Goal: Information Seeking & Learning: Learn about a topic

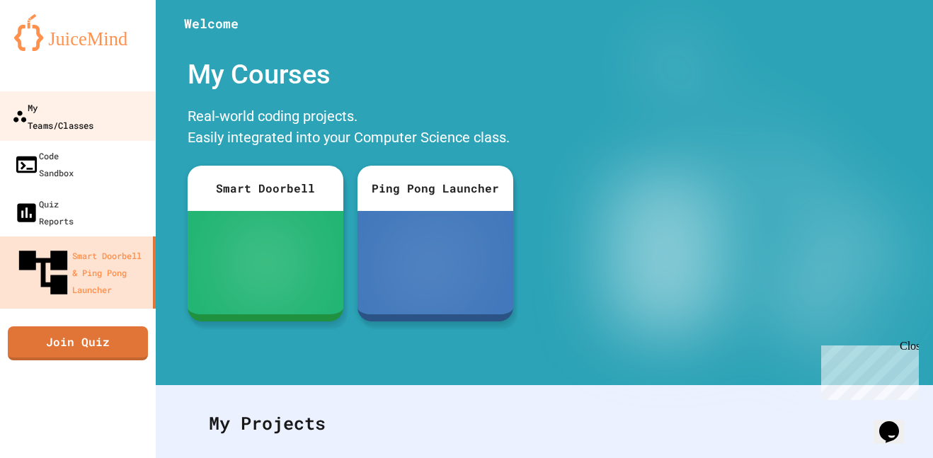
click at [93, 105] on div "My Teams/Classes" at bounding box center [52, 115] width 81 height 35
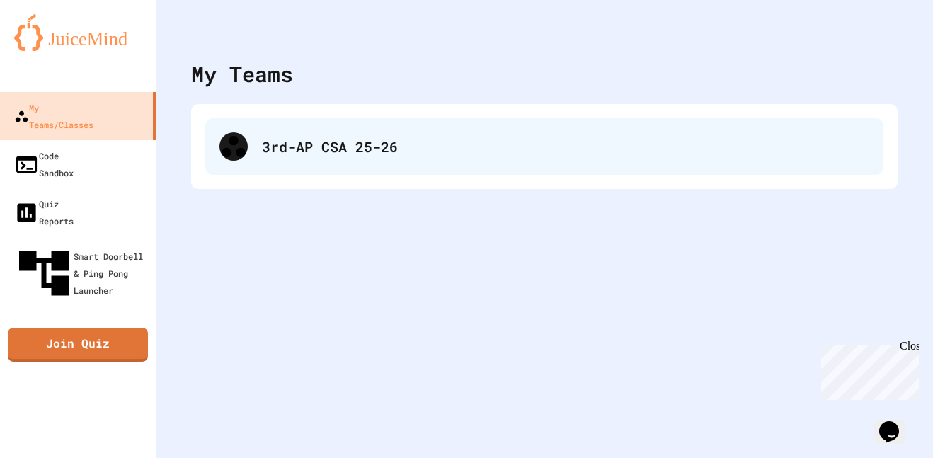
click at [292, 128] on div "3rd-AP CSA 25-26" at bounding box center [544, 146] width 678 height 57
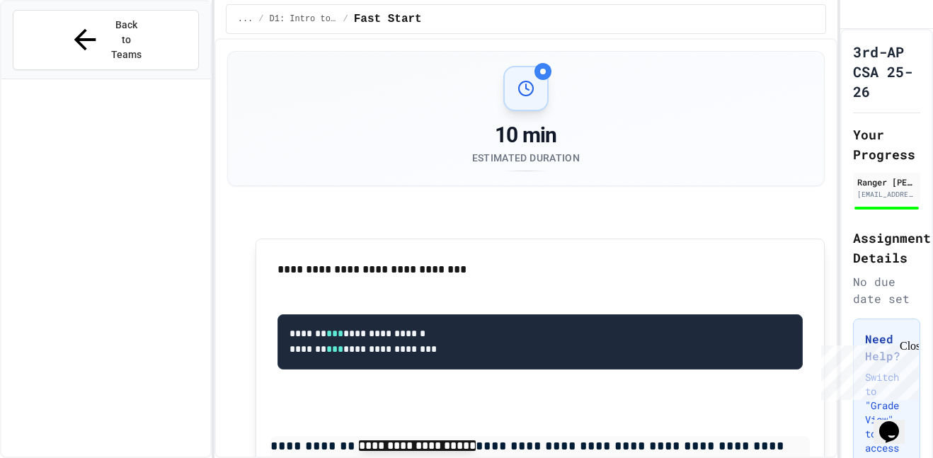
scroll to position [1258, 0]
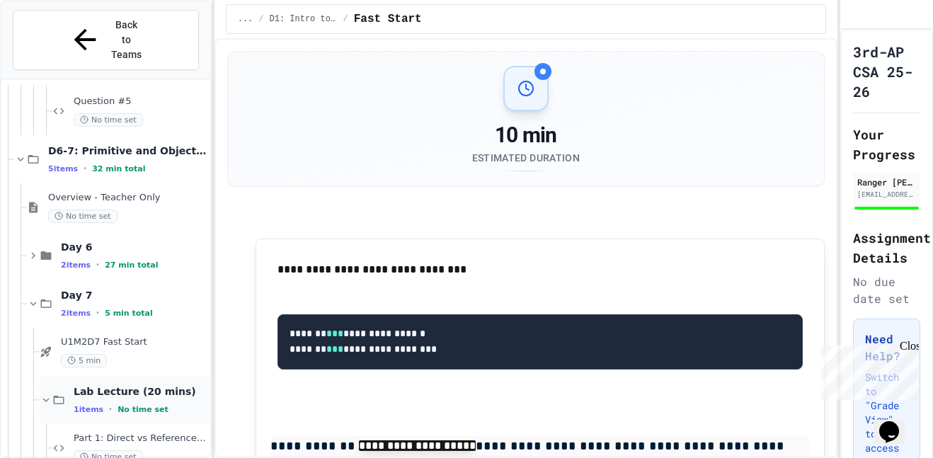
click at [49, 394] on icon at bounding box center [46, 400] width 13 height 13
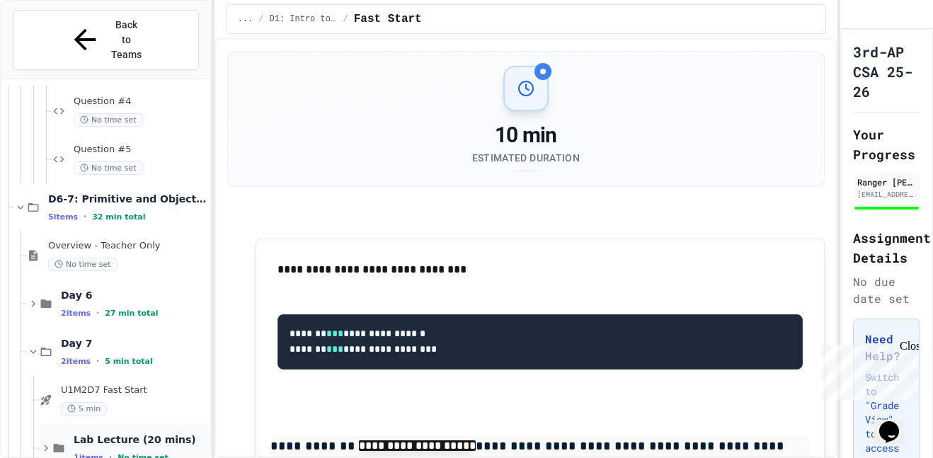
click at [47, 442] on icon at bounding box center [46, 448] width 13 height 13
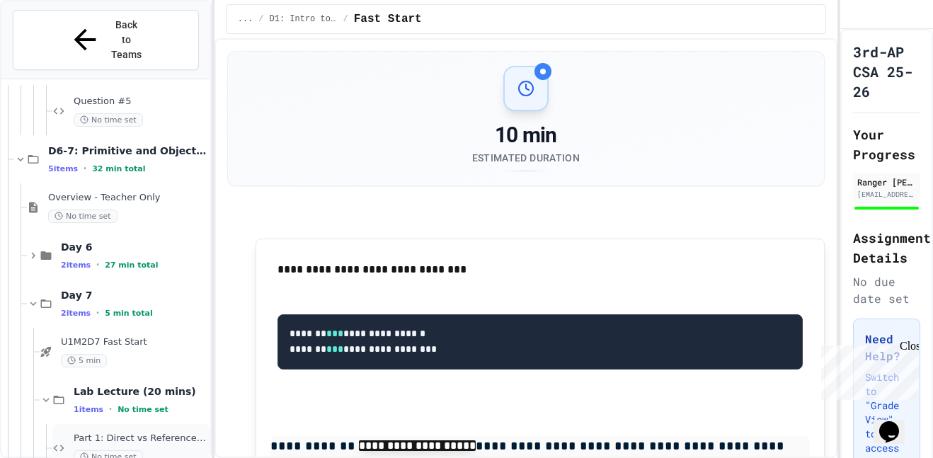
click at [150, 435] on div "Part 1: Direct vs Reference Storage No time set" at bounding box center [131, 448] width 158 height 48
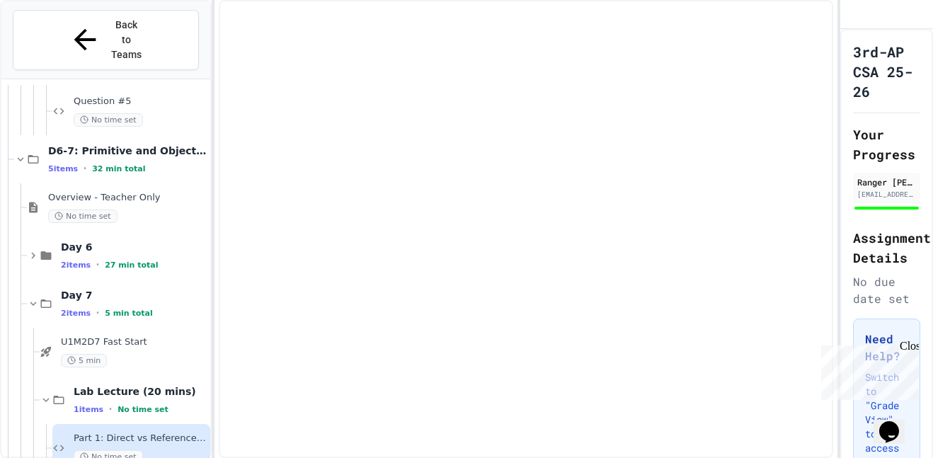
scroll to position [1241, 0]
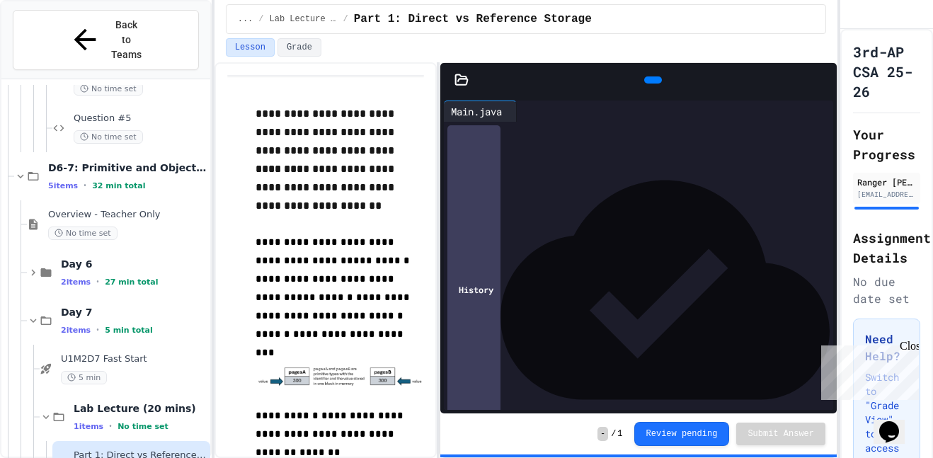
click at [762, 244] on div at bounding box center [651, 245] width 365 height 14
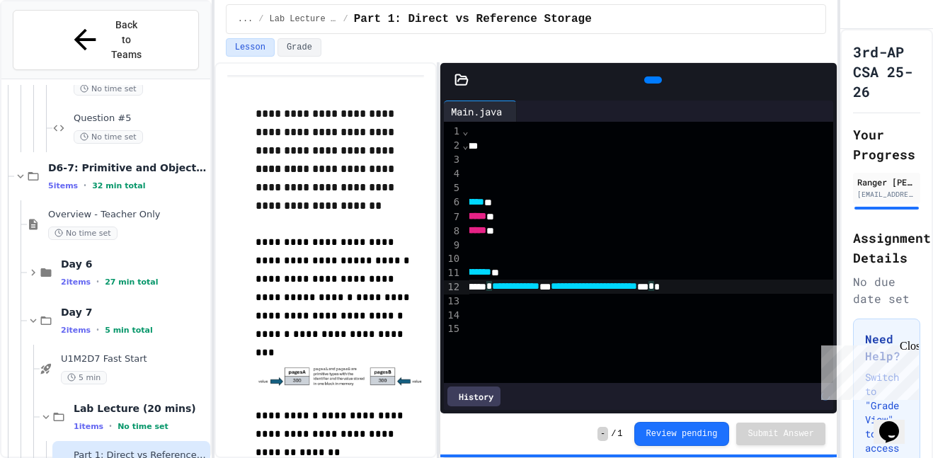
scroll to position [0, 164]
click at [651, 80] on icon at bounding box center [651, 80] width 0 height 0
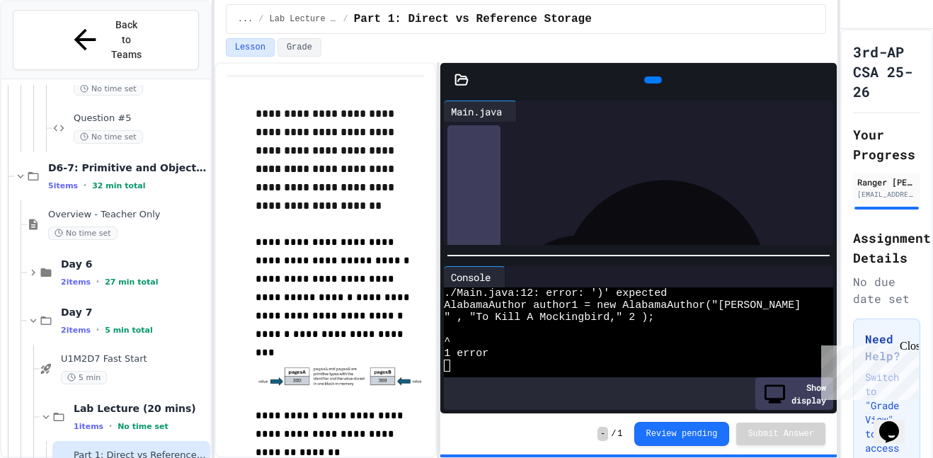
scroll to position [120, 84]
click at [566, 169] on span "*" at bounding box center [564, 166] width 6 height 10
click at [537, 173] on span "*" at bounding box center [535, 174] width 6 height 10
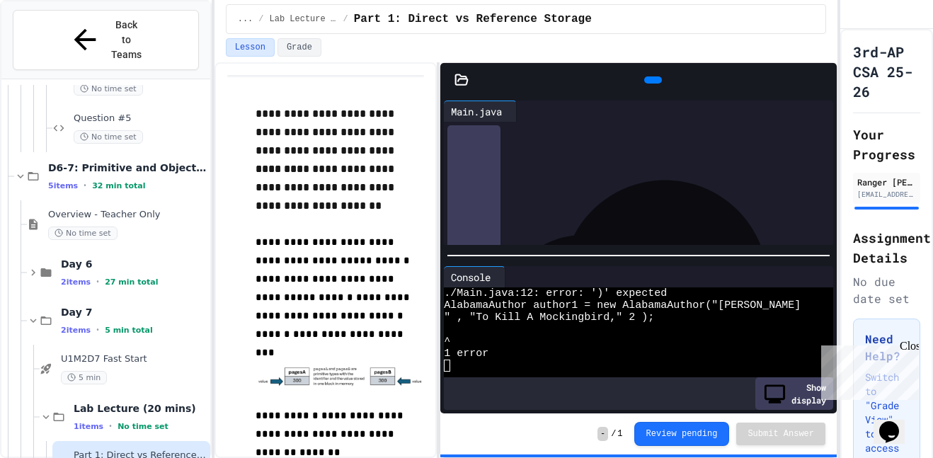
click at [816, 173] on div "**********" at bounding box center [566, 176] width 538 height 14
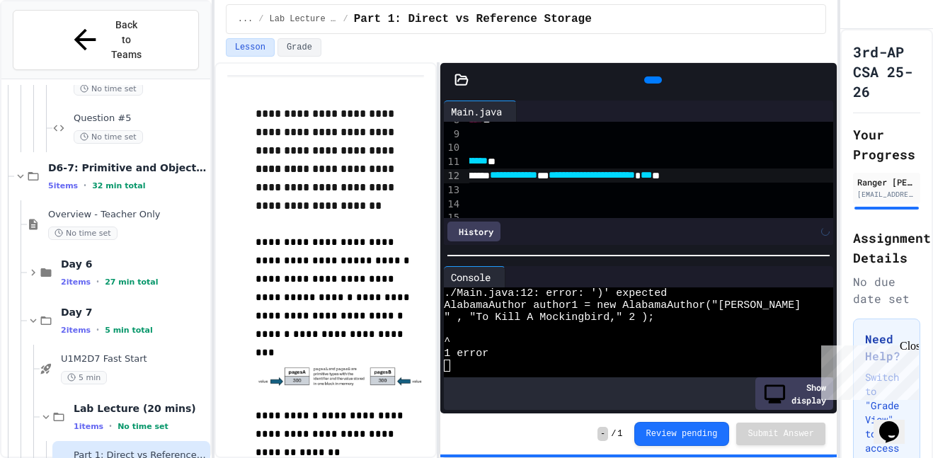
scroll to position [111, 169]
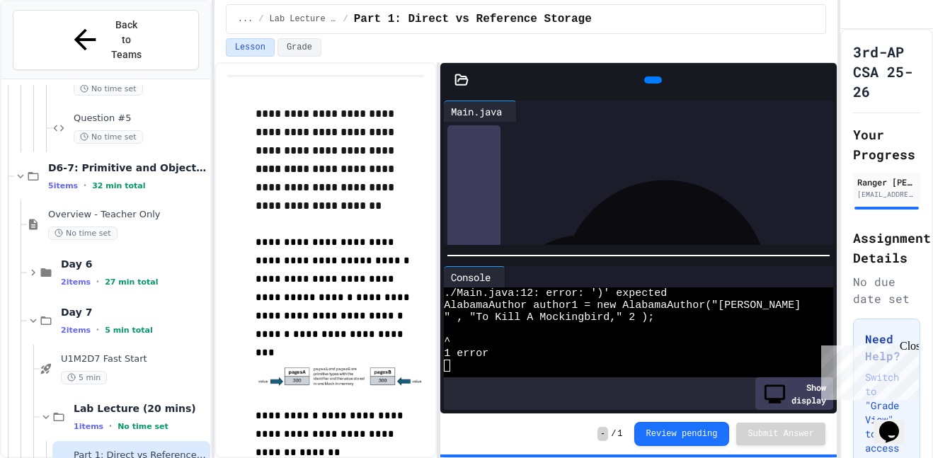
click at [657, 84] on icon at bounding box center [661, 89] width 8 height 10
click at [635, 177] on span "***" at bounding box center [629, 175] width 11 height 10
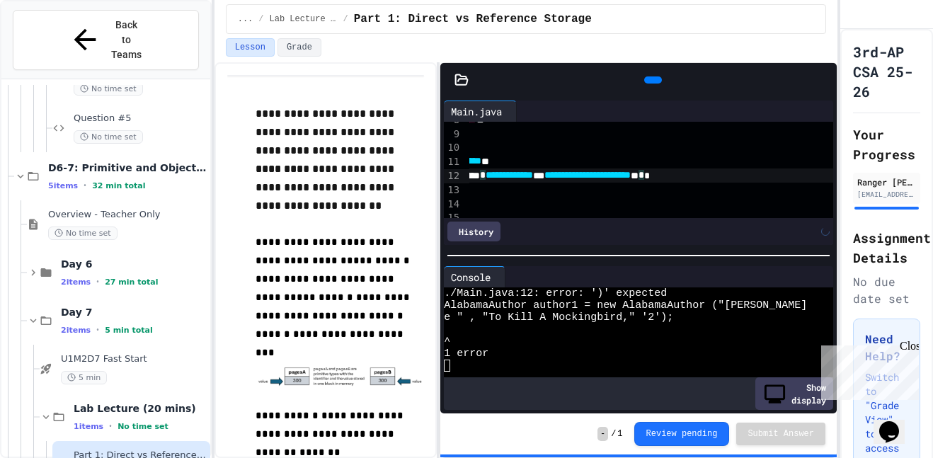
scroll to position [111, 161]
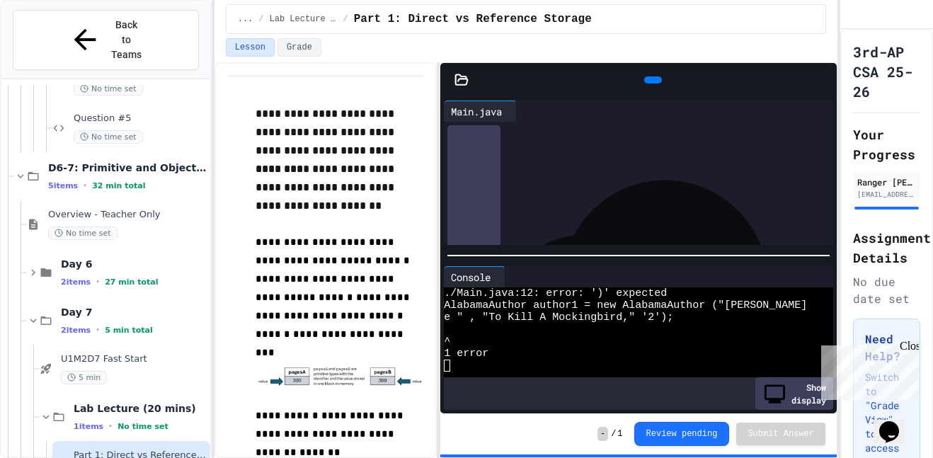
click at [637, 180] on span "**********" at bounding box center [594, 175] width 86 height 10
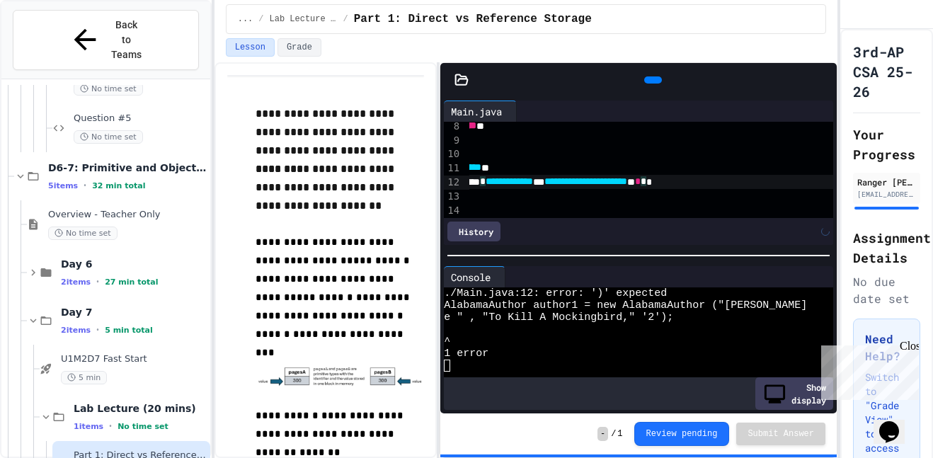
scroll to position [105, 167]
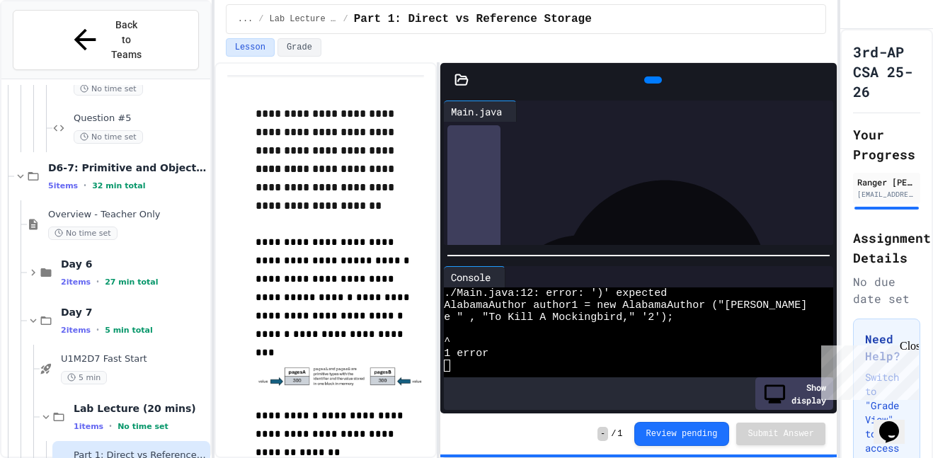
click at [651, 80] on icon at bounding box center [651, 80] width 0 height 0
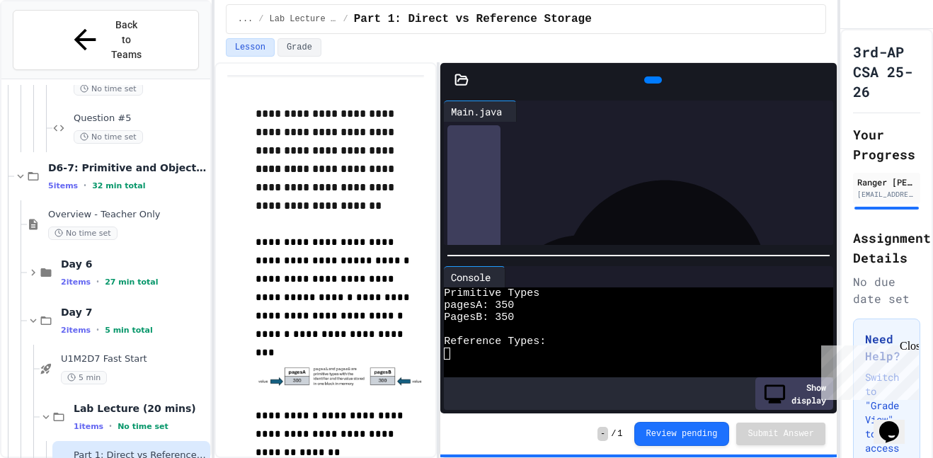
scroll to position [121, 20]
click at [528, 187] on div "*" at bounding box center [716, 194] width 532 height 14
click at [516, 181] on div at bounding box center [716, 180] width 532 height 14
click at [651, 80] on icon at bounding box center [651, 80] width 0 height 0
click at [650, 181] on div "****** * *** * ******* * ******* **" at bounding box center [716, 180] width 532 height 14
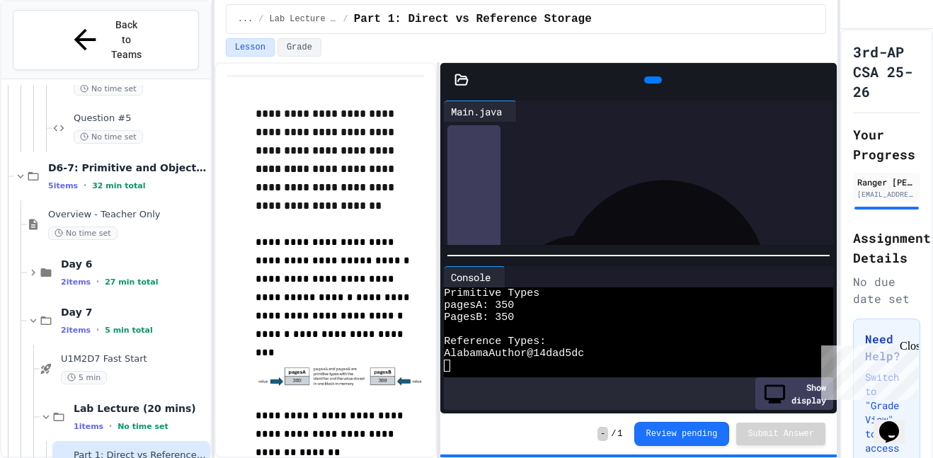
click at [651, 80] on icon at bounding box center [651, 80] width 0 height 0
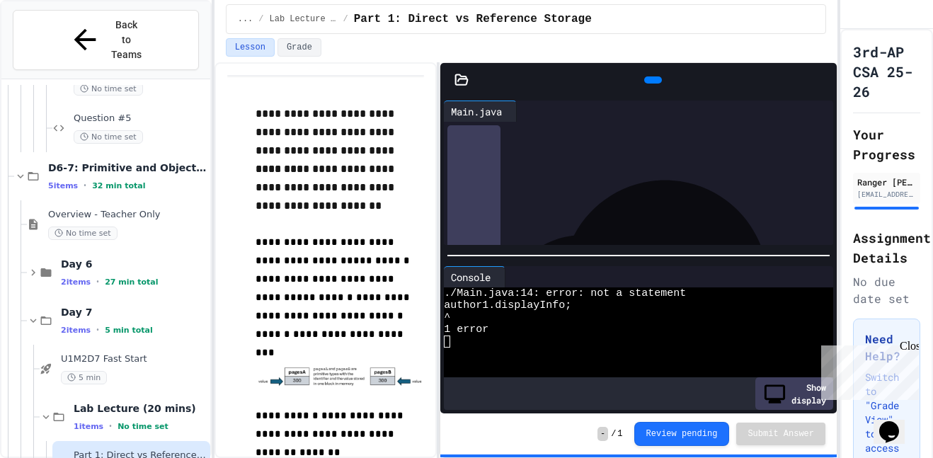
click at [595, 195] on div "**********" at bounding box center [716, 194] width 532 height 14
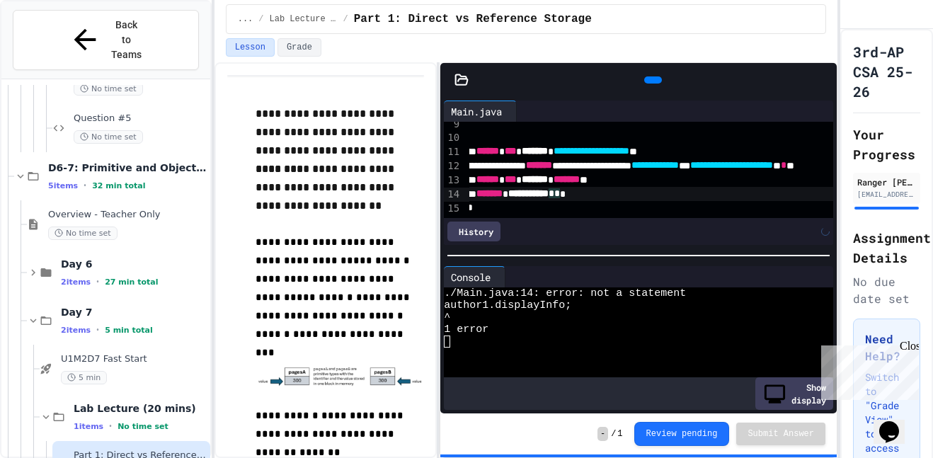
click at [657, 84] on icon at bounding box center [661, 89] width 8 height 10
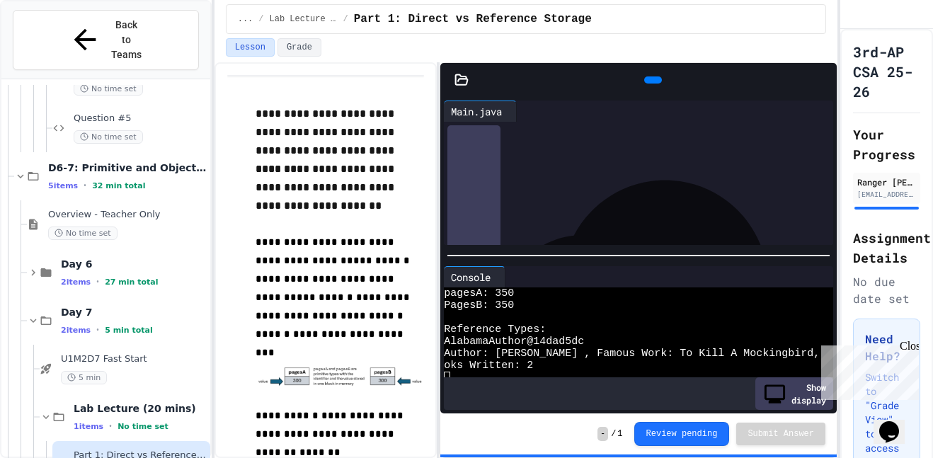
scroll to position [12, 0]
click at [523, 111] on icon at bounding box center [523, 111] width 0 height 0
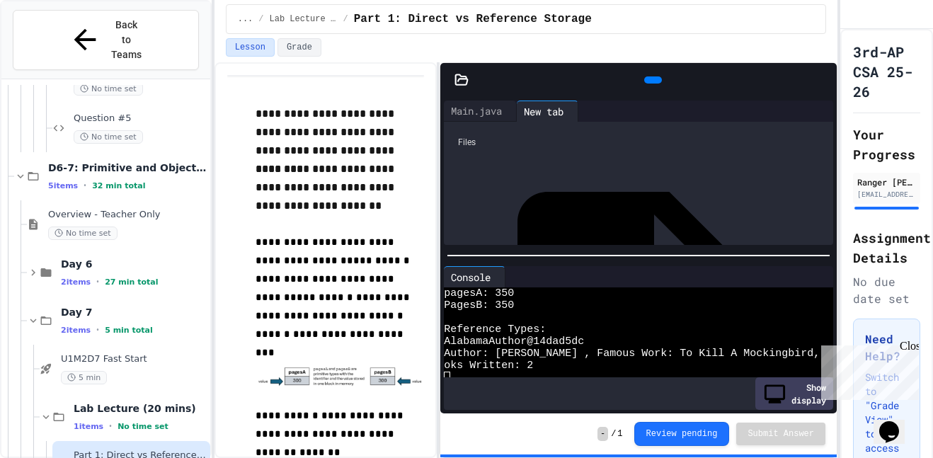
click at [825, 337] on div "AlabamaAuthor.java" at bounding box center [825, 344] width 0 height 14
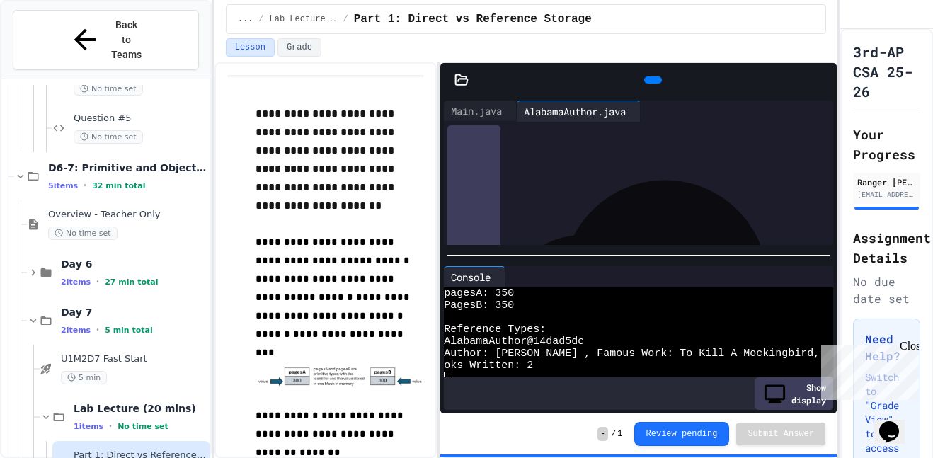
scroll to position [98, 0]
click at [499, 102] on div "Main.java" at bounding box center [480, 111] width 73 height 21
click at [670, 179] on div "**********" at bounding box center [735, 180] width 532 height 14
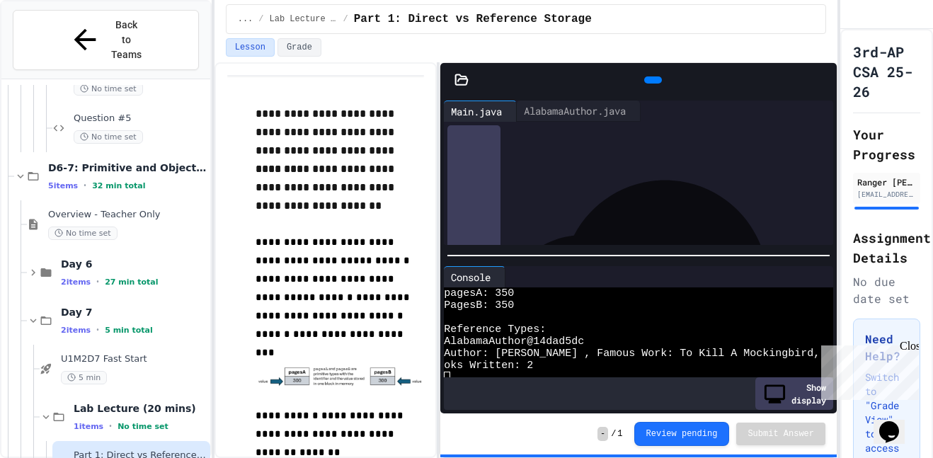
click at [653, 76] on div at bounding box center [653, 79] width 18 height 7
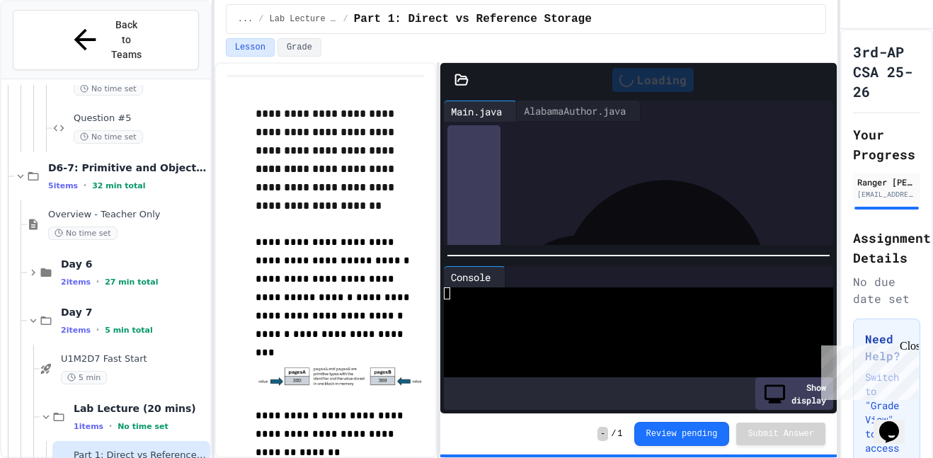
scroll to position [0, 0]
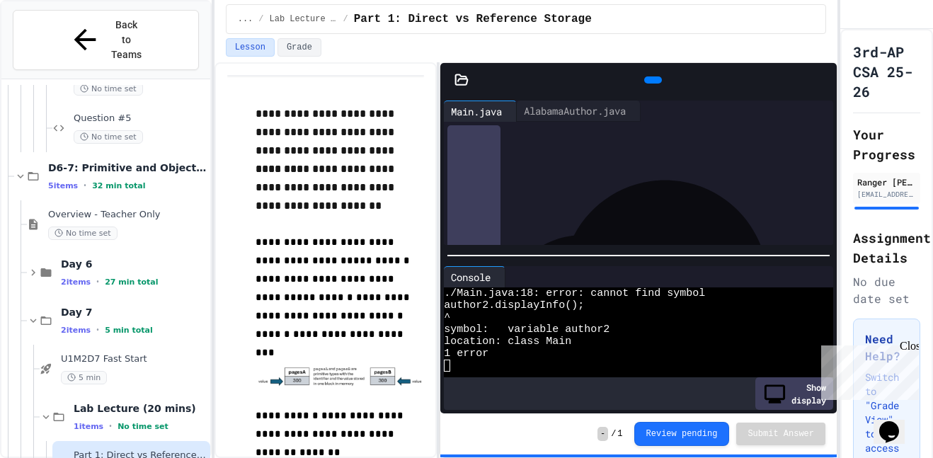
click at [656, 144] on div "**********" at bounding box center [735, 137] width 532 height 14
click at [651, 80] on icon at bounding box center [651, 80] width 0 height 0
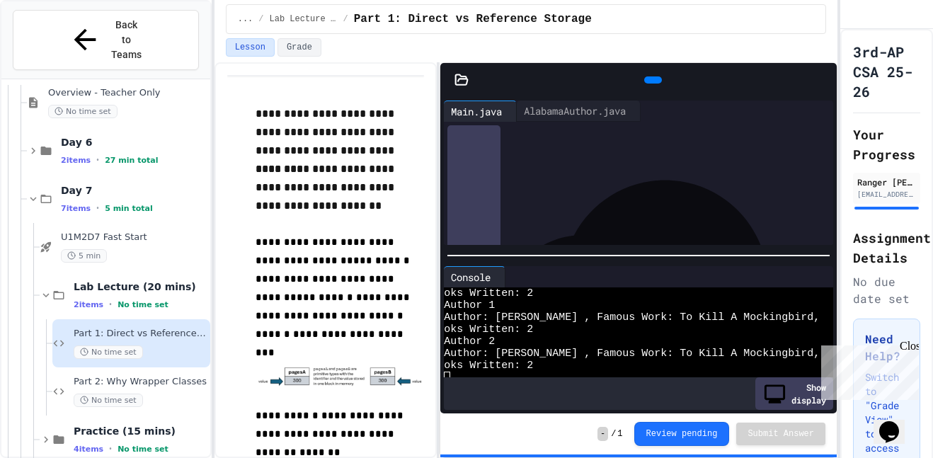
scroll to position [1369, 0]
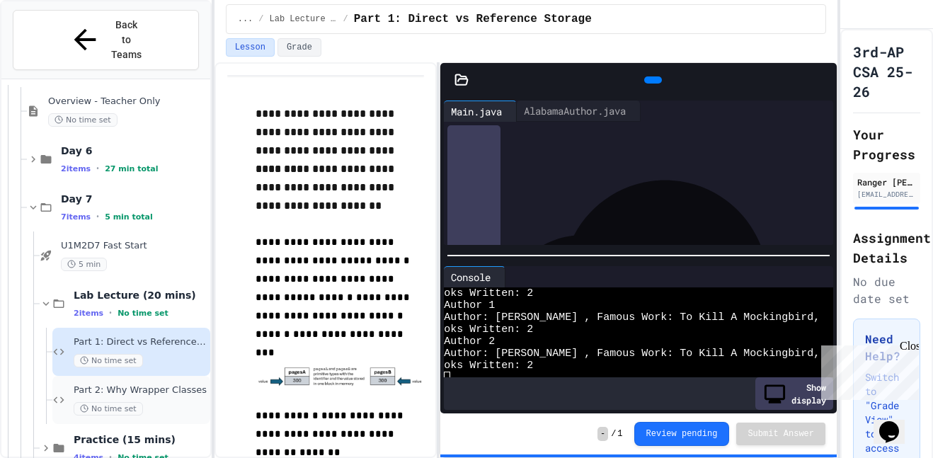
click at [157, 384] on span "Part 2: Why Wrapper Classes" at bounding box center [141, 390] width 134 height 12
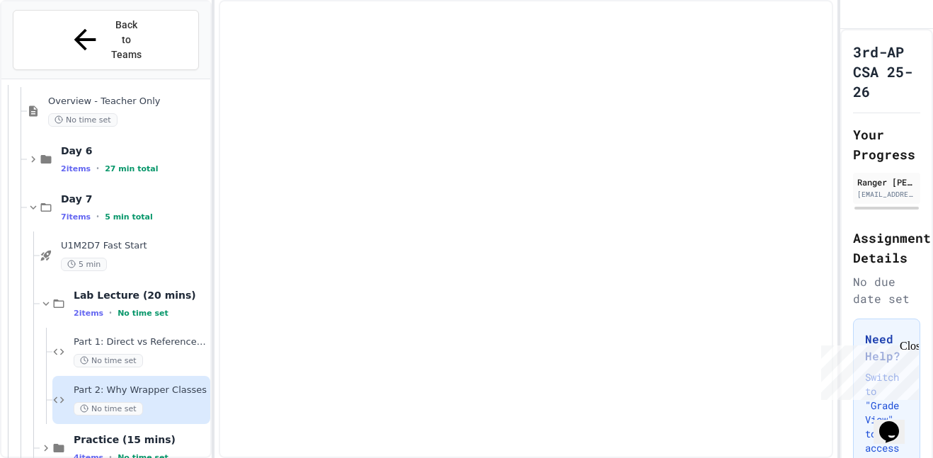
scroll to position [1337, 0]
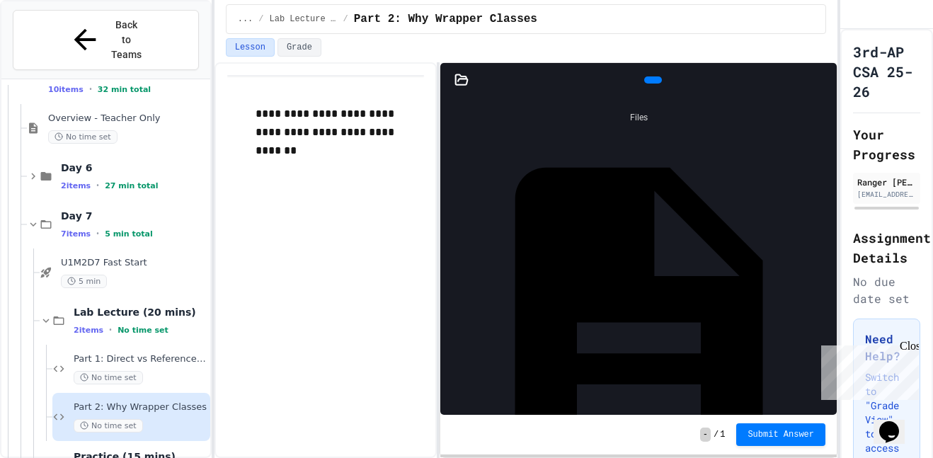
click at [651, 80] on icon at bounding box center [651, 80] width 0 height 0
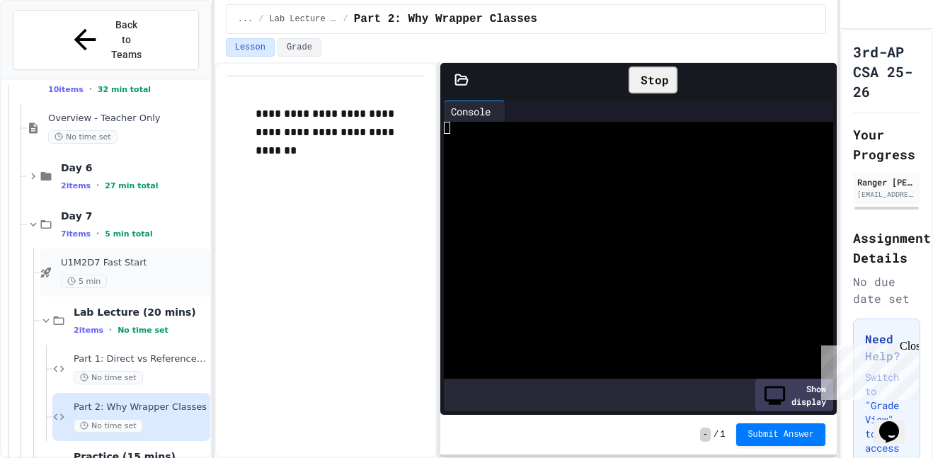
scroll to position [1354, 0]
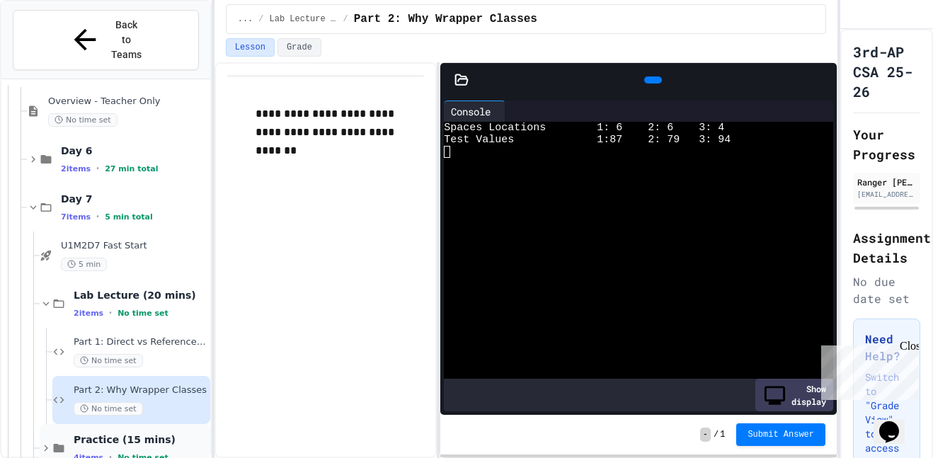
click at [166, 424] on div "Practice (15 mins) 4 items • No time set" at bounding box center [125, 448] width 171 height 48
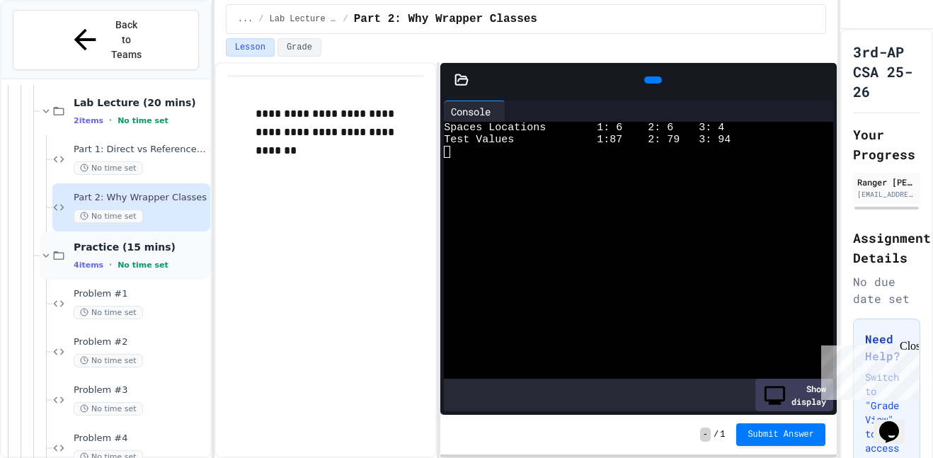
scroll to position [1536, 0]
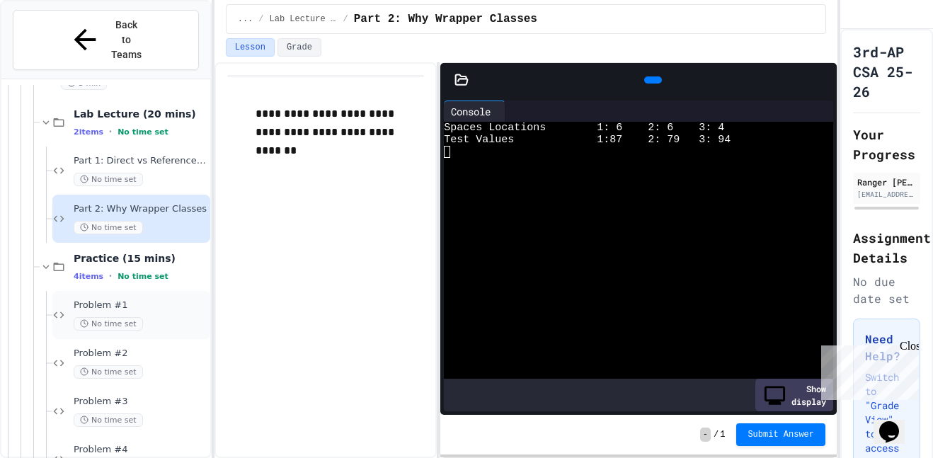
click at [141, 300] on div "Problem #1 No time set" at bounding box center [141, 315] width 134 height 31
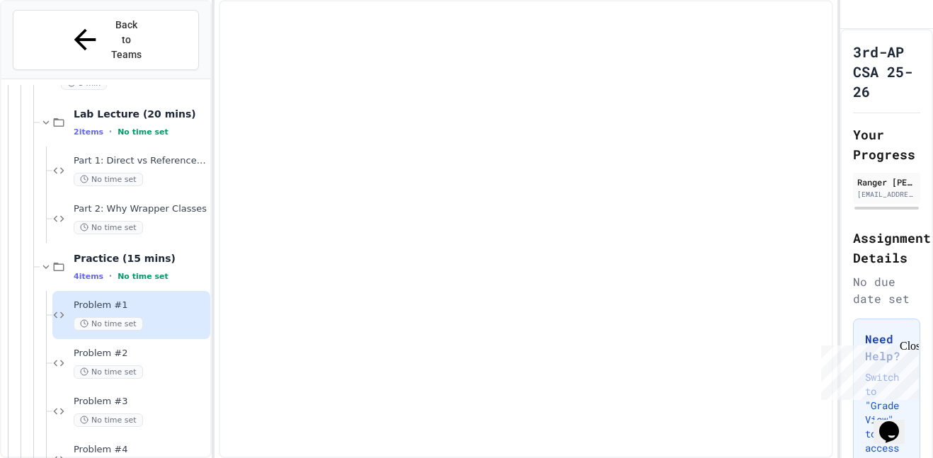
scroll to position [1530, 0]
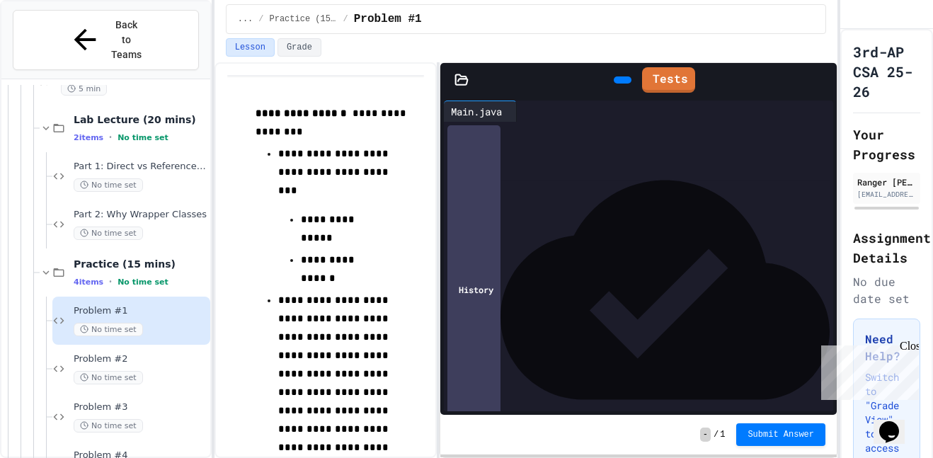
click at [606, 163] on div "**********" at bounding box center [650, 160] width 368 height 14
click at [544, 164] on span "*" at bounding box center [541, 159] width 6 height 10
click at [768, 221] on div "**********" at bounding box center [651, 216] width 365 height 14
click at [754, 273] on div "*" at bounding box center [651, 272] width 365 height 14
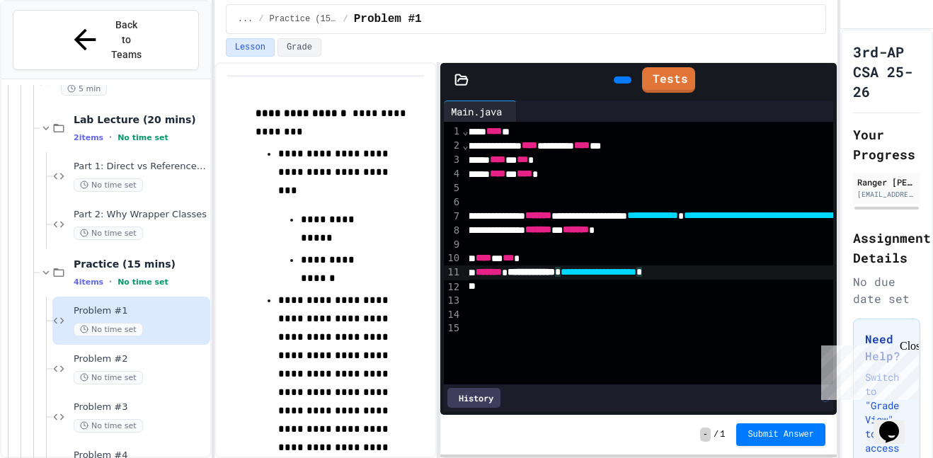
scroll to position [0, 1]
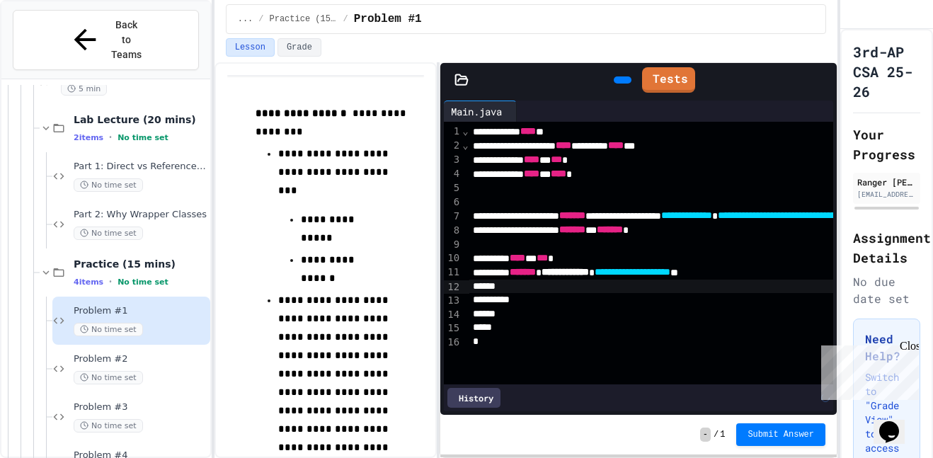
click at [419, 81] on div "**********" at bounding box center [326, 461] width 198 height 772
